Goal: Entertainment & Leisure: Consume media (video, audio)

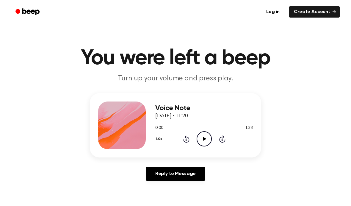
click at [209, 140] on icon "Play Audio" at bounding box center [204, 138] width 15 height 15
click at [223, 138] on icon at bounding box center [222, 138] width 6 height 7
click at [223, 144] on div "1.0x Rewind 5 seconds Pause Audio Skip 5 seconds" at bounding box center [204, 138] width 98 height 15
click at [224, 140] on icon "Skip 5 seconds" at bounding box center [222, 139] width 7 height 8
click at [221, 138] on icon "Skip 5 seconds" at bounding box center [222, 139] width 7 height 8
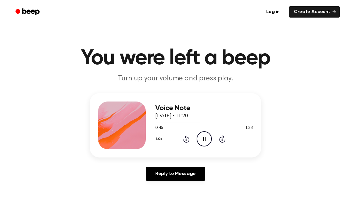
click at [225, 142] on div "1.0x Rewind 5 seconds Pause Audio Skip 5 seconds" at bounding box center [204, 138] width 98 height 15
click at [223, 145] on div "1.0x Rewind 5 seconds Pause Audio Skip 5 seconds" at bounding box center [204, 138] width 98 height 15
click at [224, 143] on div "1.0x Rewind 5 seconds Pause Audio Skip 5 seconds" at bounding box center [204, 138] width 98 height 15
click at [222, 137] on icon at bounding box center [222, 138] width 6 height 7
click at [225, 140] on icon at bounding box center [222, 138] width 6 height 7
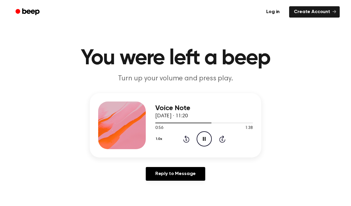
click at [224, 137] on icon at bounding box center [222, 138] width 6 height 7
click at [221, 136] on icon at bounding box center [222, 138] width 6 height 7
click at [221, 140] on icon "Skip 5 seconds" at bounding box center [222, 139] width 7 height 8
click at [224, 144] on div "1.0x Rewind 5 seconds Pause Audio Skip 5 seconds" at bounding box center [204, 138] width 98 height 15
click at [227, 144] on div "1.0x Rewind 5 seconds Pause Audio Skip 5 seconds" at bounding box center [204, 138] width 98 height 15
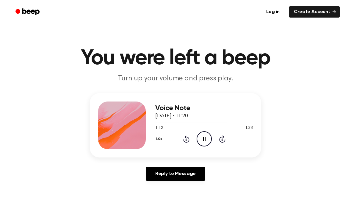
click at [225, 141] on div "1.0x Rewind 5 seconds Pause Audio Skip 5 seconds" at bounding box center [204, 138] width 98 height 15
click at [226, 138] on div "1.0x Rewind 5 seconds Pause Audio Skip 5 seconds" at bounding box center [204, 138] width 98 height 15
click at [225, 138] on icon "Skip 5 seconds" at bounding box center [222, 139] width 7 height 8
